Goal: Find specific page/section: Find specific page/section

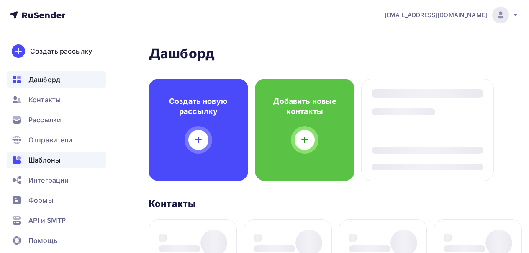
click at [42, 162] on span "Шаблоны" at bounding box center [44, 160] width 32 height 10
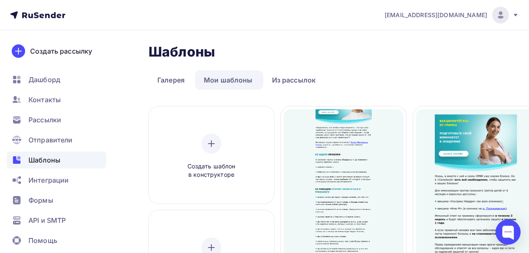
click at [354, 10] on nav "hostmaster@dentol.ru Аккаунт Тарифы Выйти Создать рассылку Дашборд Контакты Рас…" at bounding box center [264, 15] width 529 height 30
